Goal: Transaction & Acquisition: Purchase product/service

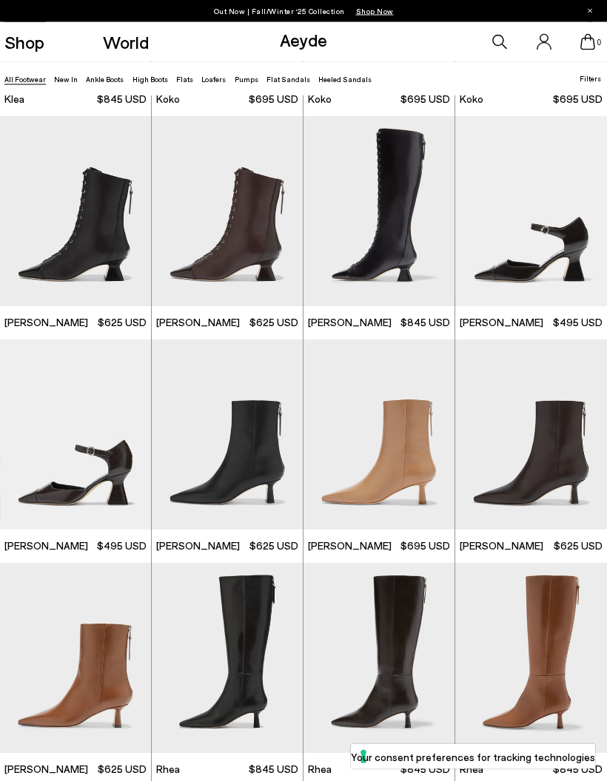
scroll to position [1322, 0]
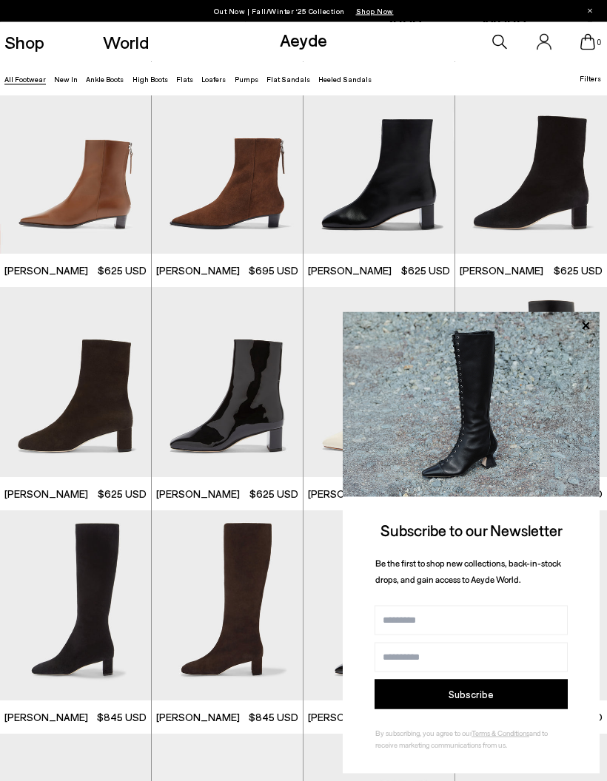
scroll to position [3161, 0]
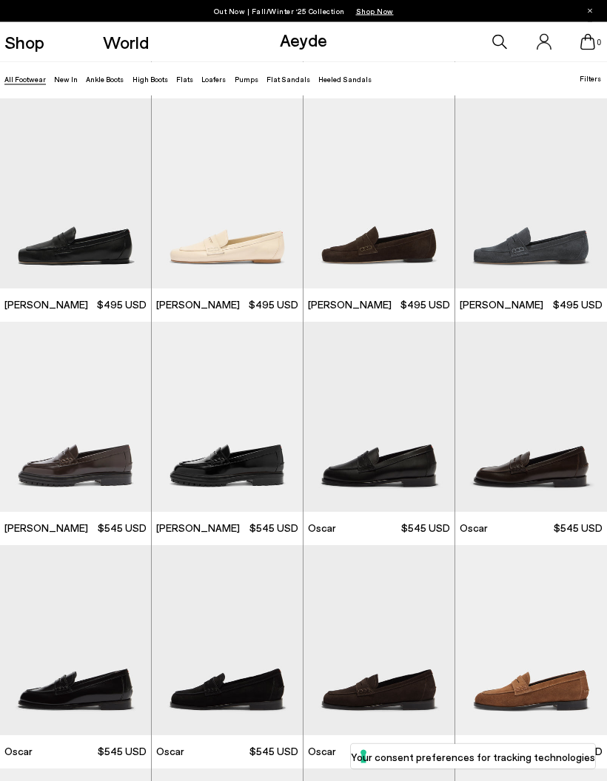
scroll to position [7558, 0]
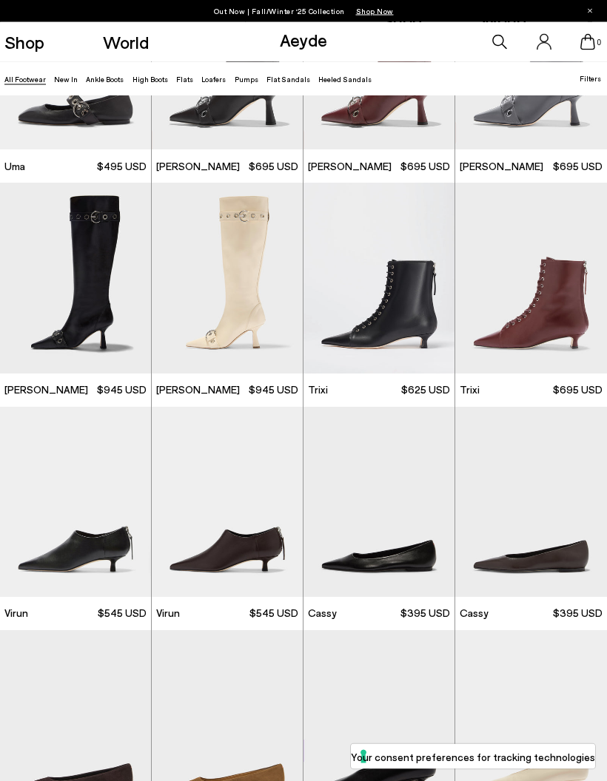
scroll to position [10193, 0]
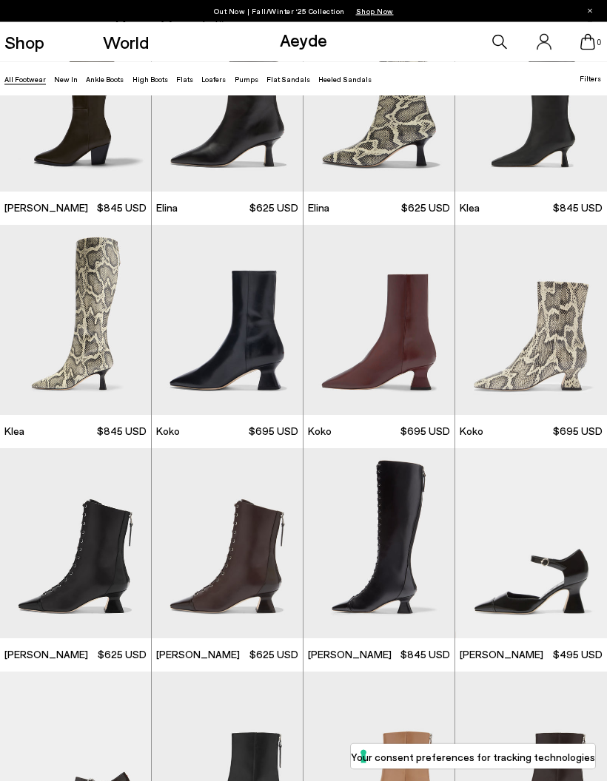
scroll to position [989, 0]
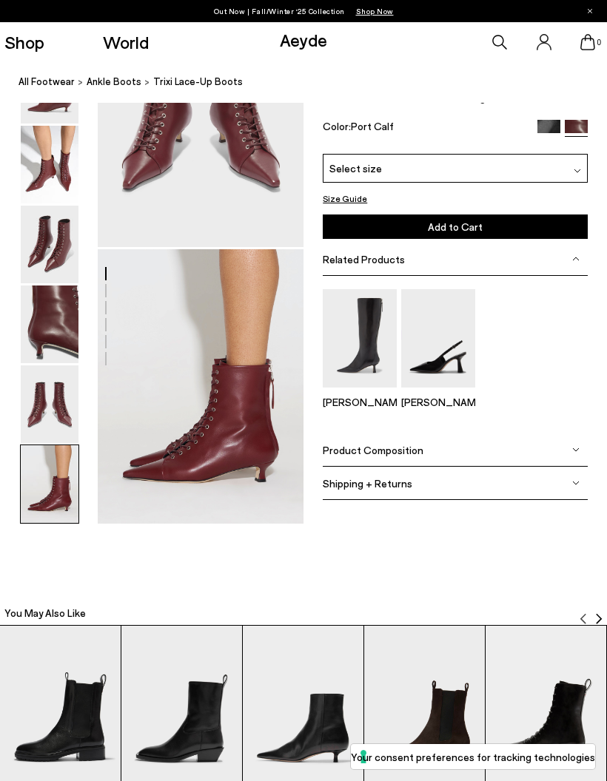
scroll to position [1235, 0]
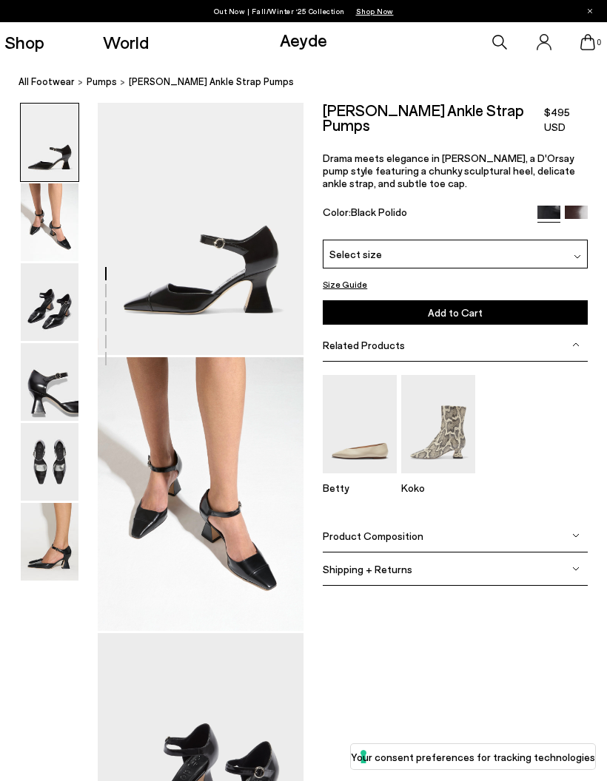
scroll to position [2, 0]
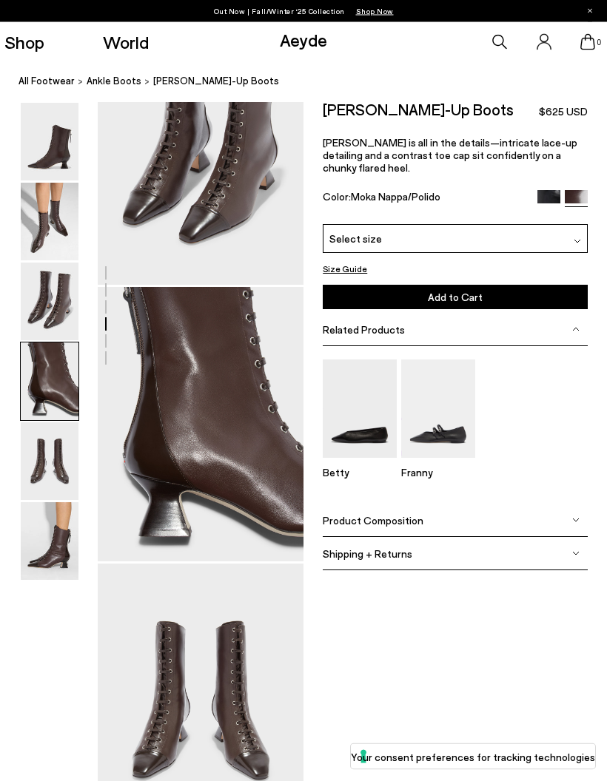
scroll to position [651, 0]
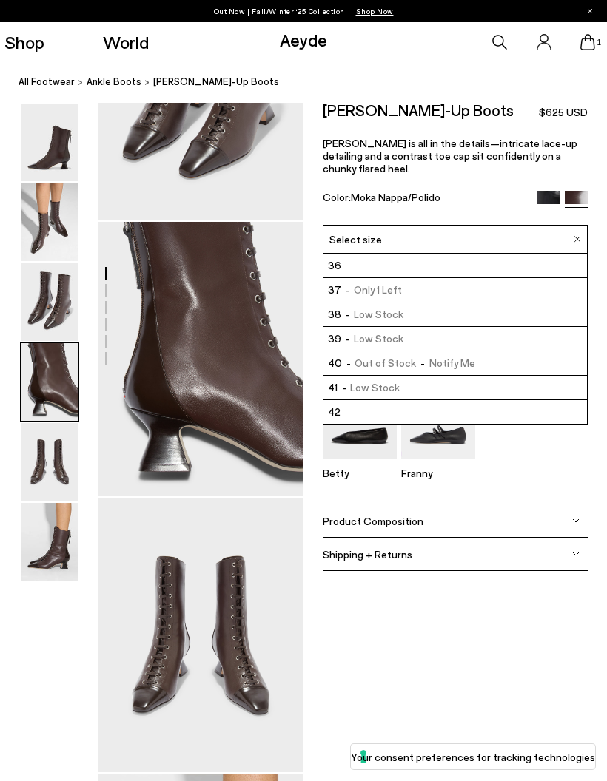
scroll to position [690, 0]
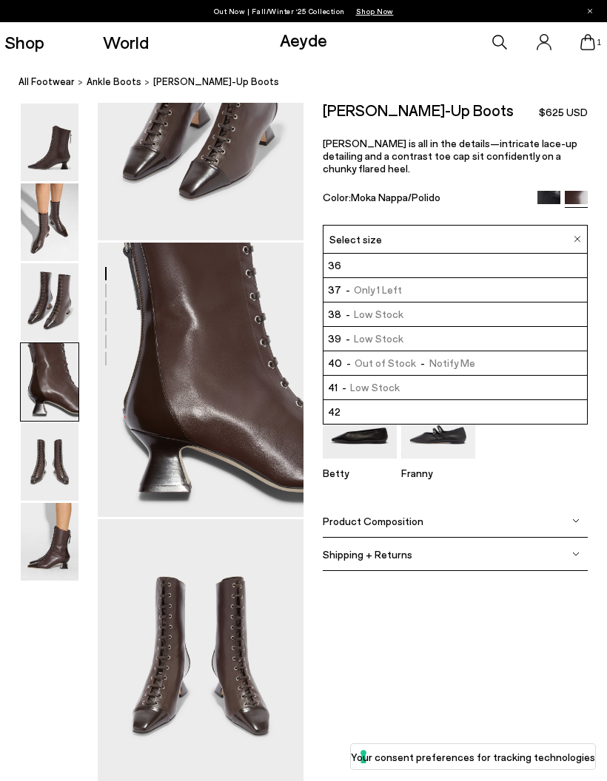
scroll to position [749, 0]
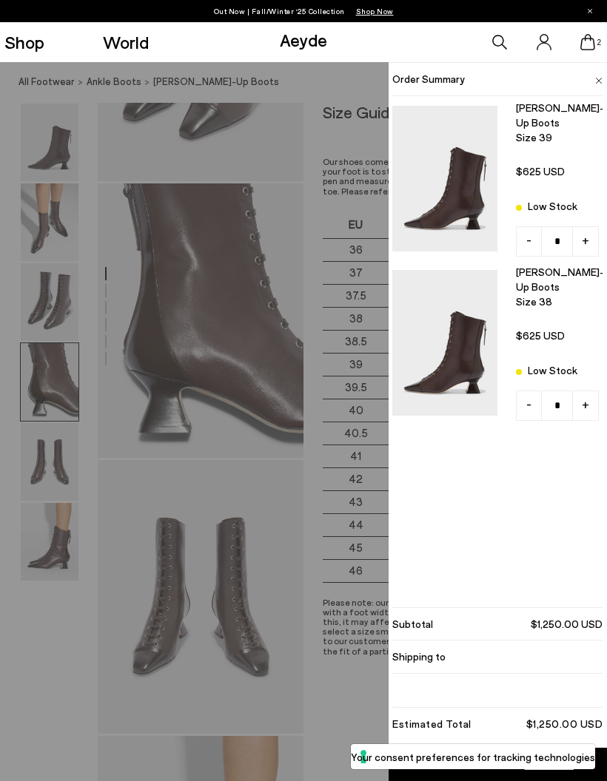
type input "*"
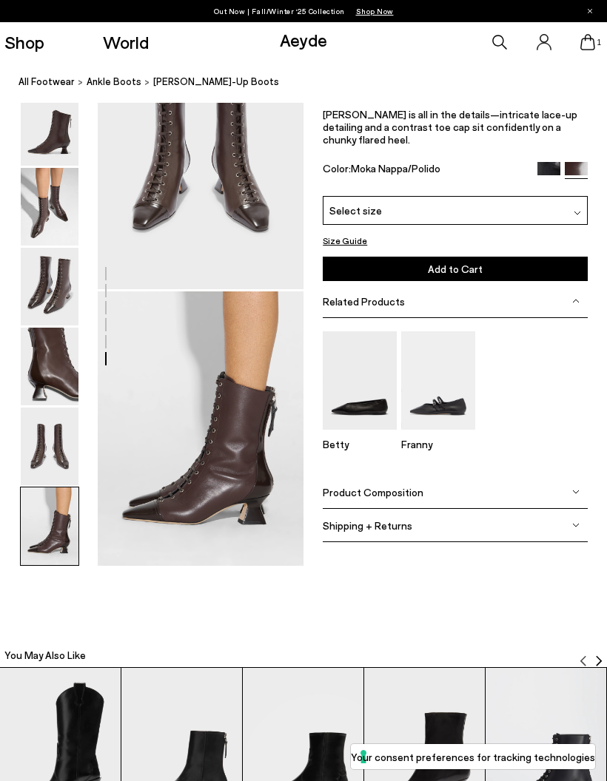
scroll to position [1253, 0]
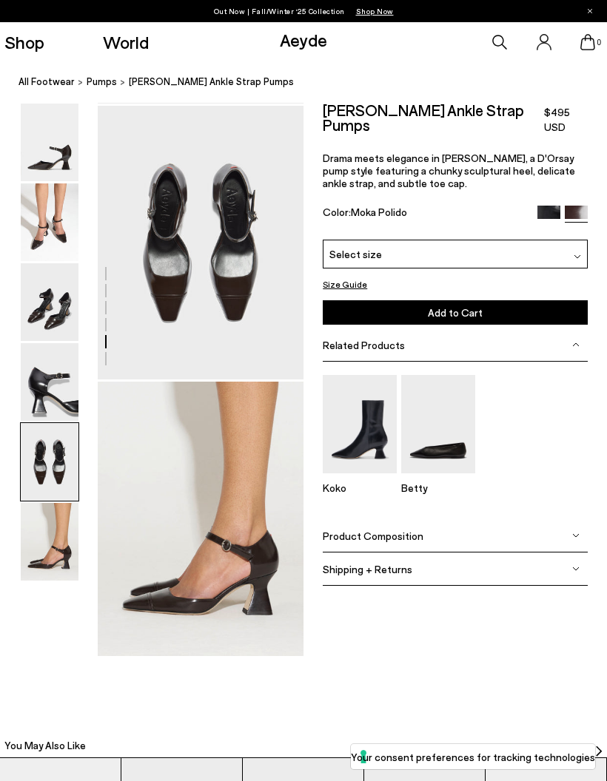
scroll to position [1125, 0]
